Goal: Task Accomplishment & Management: Use online tool/utility

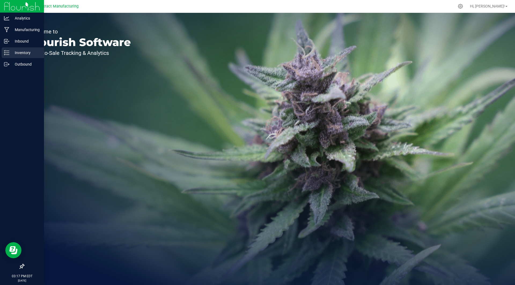
click at [22, 50] on p "Inventory" at bounding box center [25, 53] width 32 height 6
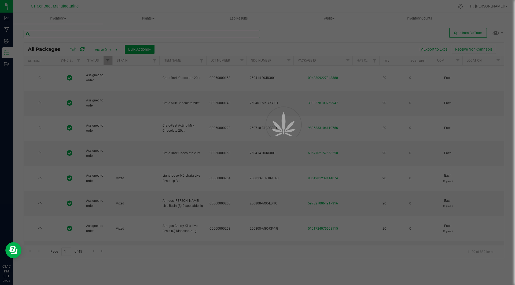
drag, startPoint x: 106, startPoint y: 17, endPoint x: 73, endPoint y: 34, distance: 37.5
click at [73, 34] on input "text" at bounding box center [142, 34] width 236 height 8
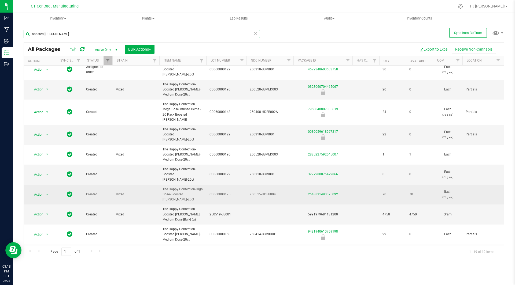
scroll to position [6, 0]
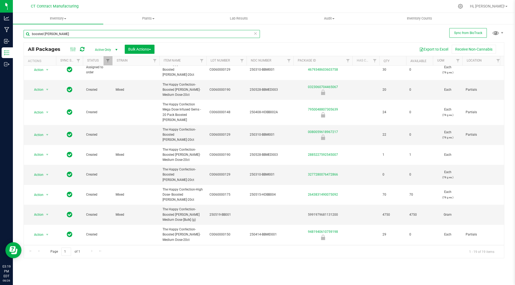
type input "boosted [PERSON_NAME]"
